Goal: Task Accomplishment & Management: Manage account settings

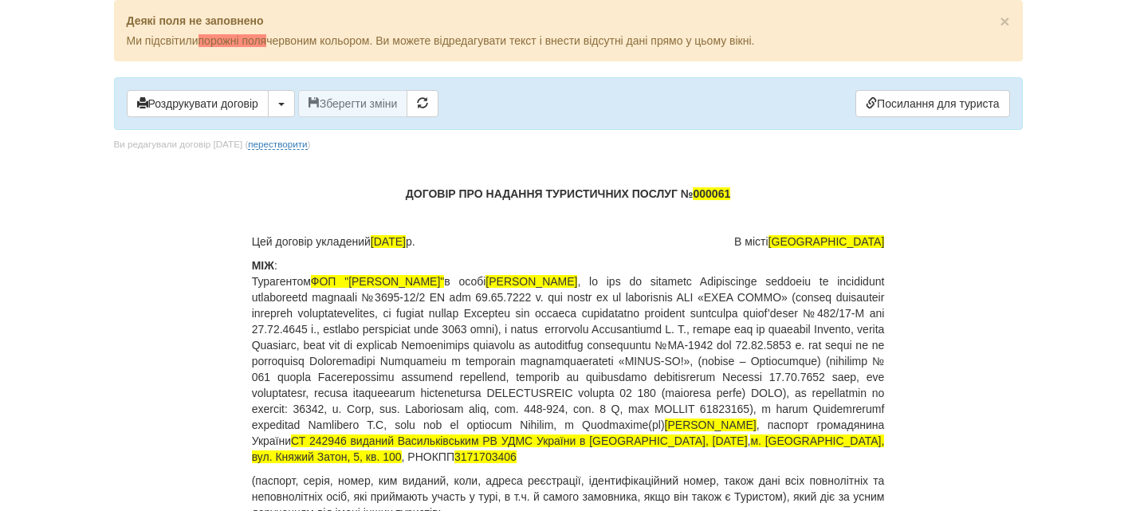
click at [44, 122] on body "× Деякі поля не заповнено Ми підсвітили порожні поля червоним кольором. Ви може…" at bounding box center [568, 255] width 1136 height 511
click at [18, 185] on body "× Деякі поля не заповнено Ми підсвітили порожні поля червоним кольором. Ви може…" at bounding box center [568, 255] width 1136 height 511
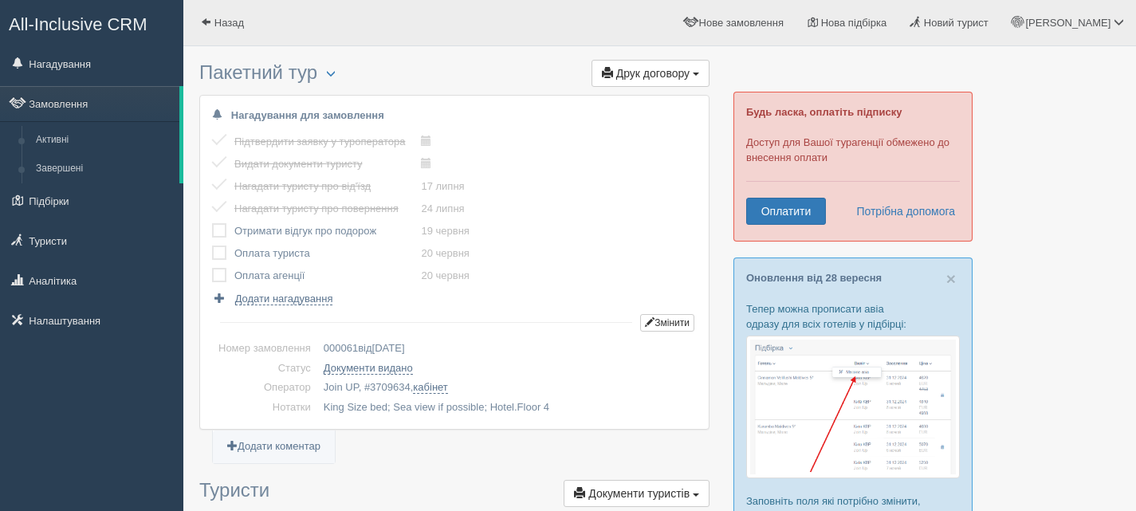
click at [212, 223] on label at bounding box center [212, 223] width 0 height 0
click at [0, 0] on input "checkbox" at bounding box center [0, 0] width 0 height 0
click at [649, 72] on span "Друк договору" at bounding box center [652, 73] width 73 height 13
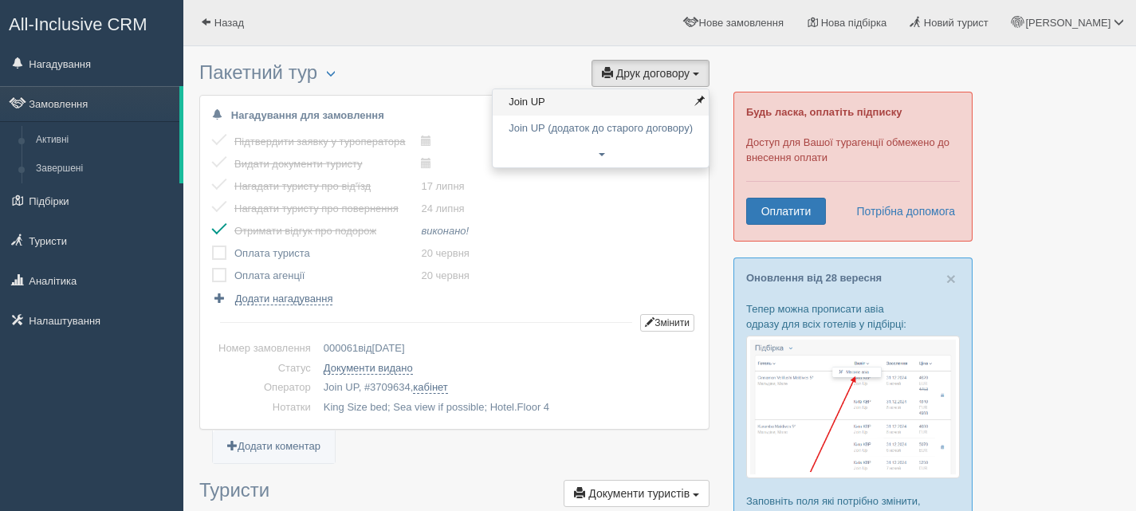
click at [600, 100] on link "Join UP" at bounding box center [601, 102] width 216 height 26
